Goal: Task Accomplishment & Management: Use online tool/utility

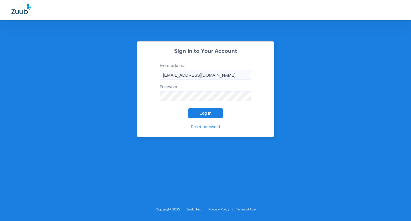
click at [210, 116] on button "Log In" at bounding box center [205, 113] width 35 height 10
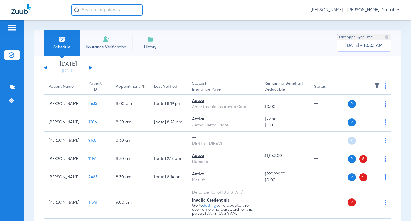
click at [90, 68] on button at bounding box center [90, 67] width 3 height 4
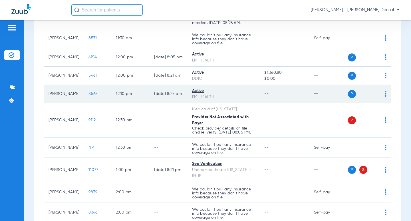
scroll to position [428, 0]
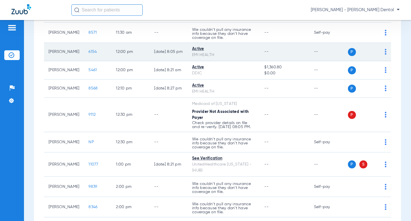
click at [385, 50] on img at bounding box center [386, 52] width 2 height 6
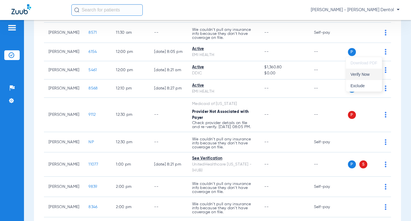
click at [367, 73] on span "Verify Now" at bounding box center [364, 74] width 27 height 4
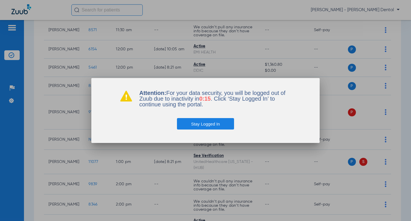
click at [211, 124] on button "Stay Logged In" at bounding box center [205, 123] width 57 height 11
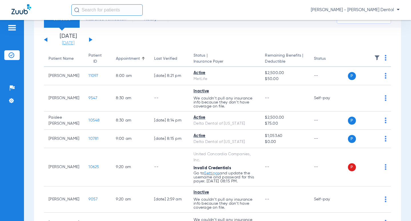
scroll to position [0, 0]
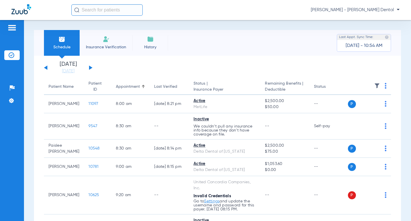
click at [45, 66] on div "[DATE] [DATE] [DATE] [DATE] [DATE] [DATE] [DATE] [DATE] [DATE] [DATE] [DATE] [D…" at bounding box center [68, 67] width 49 height 13
drag, startPoint x: 46, startPoint y: 67, endPoint x: 144, endPoint y: 91, distance: 101.2
click at [46, 67] on button at bounding box center [45, 67] width 3 height 4
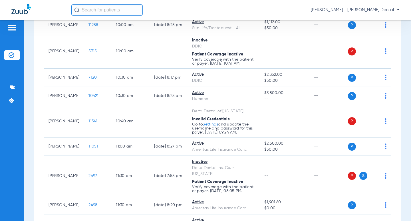
scroll to position [314, 0]
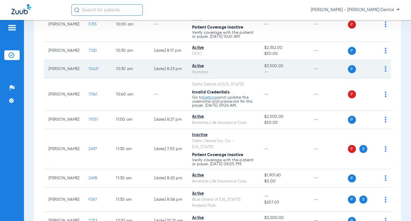
click at [385, 69] on img at bounding box center [386, 69] width 2 height 6
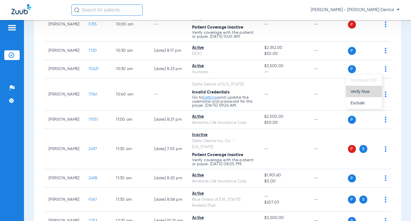
click at [359, 91] on span "Verify Now" at bounding box center [364, 91] width 27 height 4
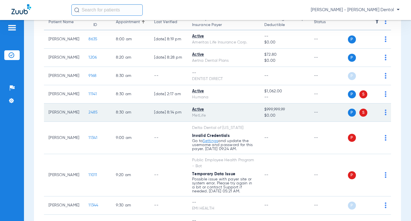
scroll to position [0, 0]
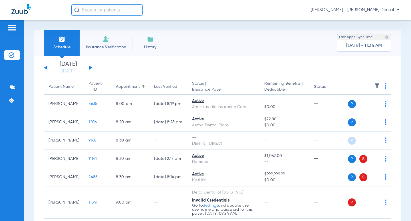
click at [90, 67] on button at bounding box center [90, 67] width 3 height 4
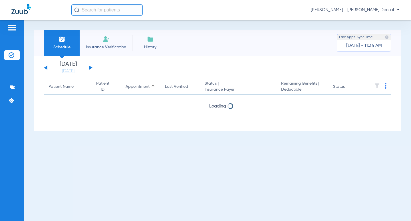
click at [90, 67] on button at bounding box center [90, 67] width 3 height 4
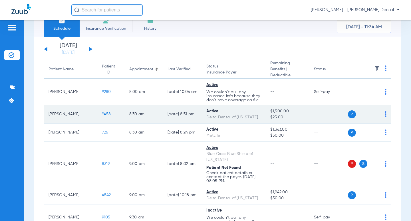
scroll to position [29, 0]
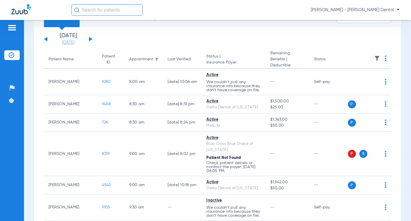
click at [69, 42] on link "[DATE]" at bounding box center [68, 43] width 34 height 6
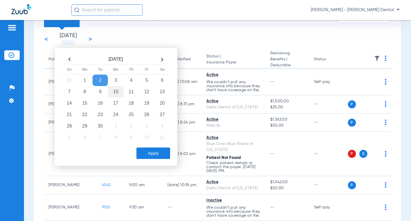
click at [109, 90] on td "10" at bounding box center [115, 91] width 15 height 11
drag, startPoint x: 162, startPoint y: 158, endPoint x: 257, endPoint y: 161, distance: 94.8
click at [164, 158] on button "Apply" at bounding box center [153, 152] width 34 height 11
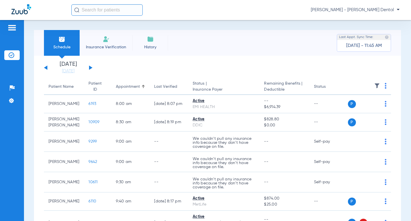
click at [91, 68] on button at bounding box center [90, 67] width 3 height 4
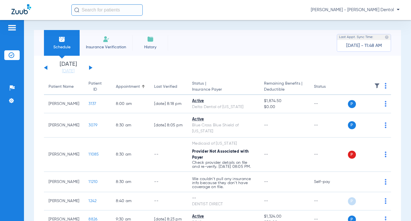
click at [385, 87] on img at bounding box center [386, 86] width 2 height 6
click at [352, 106] on span "Verify All" at bounding box center [360, 108] width 36 height 4
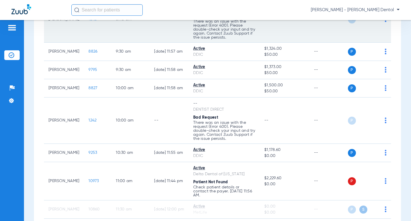
scroll to position [228, 0]
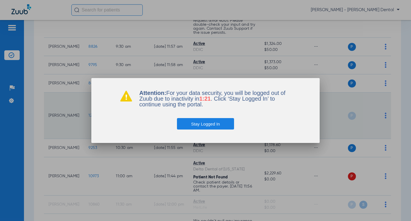
drag, startPoint x: 191, startPoint y: 120, endPoint x: 262, endPoint y: 117, distance: 70.9
click at [192, 120] on button "Stay Logged In" at bounding box center [205, 123] width 57 height 11
